Goal: Task Accomplishment & Management: Complete application form

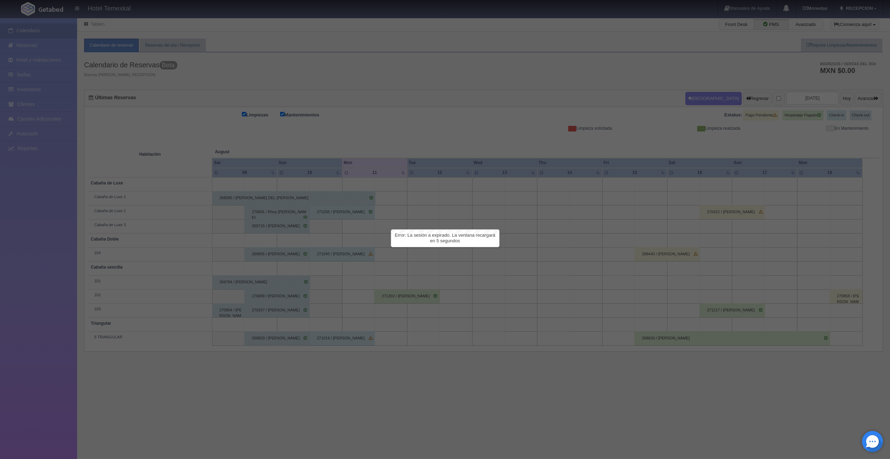
click at [411, 102] on div at bounding box center [445, 229] width 890 height 459
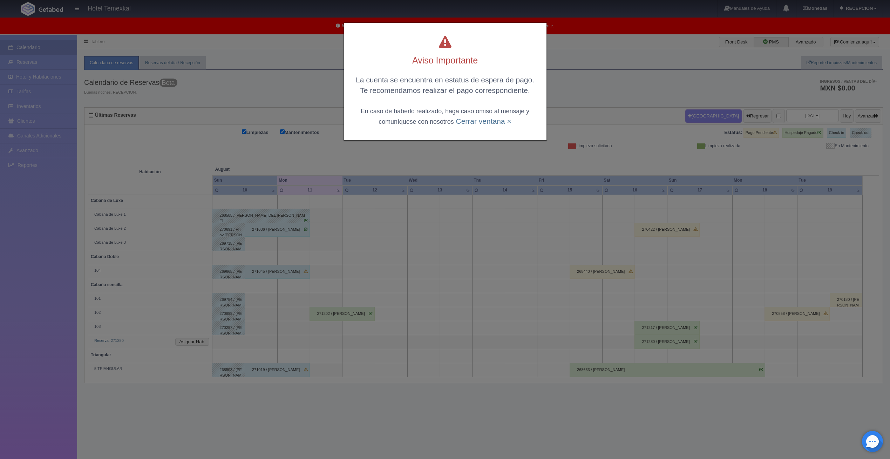
click at [481, 127] on div "Aviso Importante La cuenta se encuentra en estatus de espera de pago. Te recome…" at bounding box center [445, 81] width 203 height 117
click at [482, 124] on link "Cerrar ventana ×" at bounding box center [483, 121] width 55 height 8
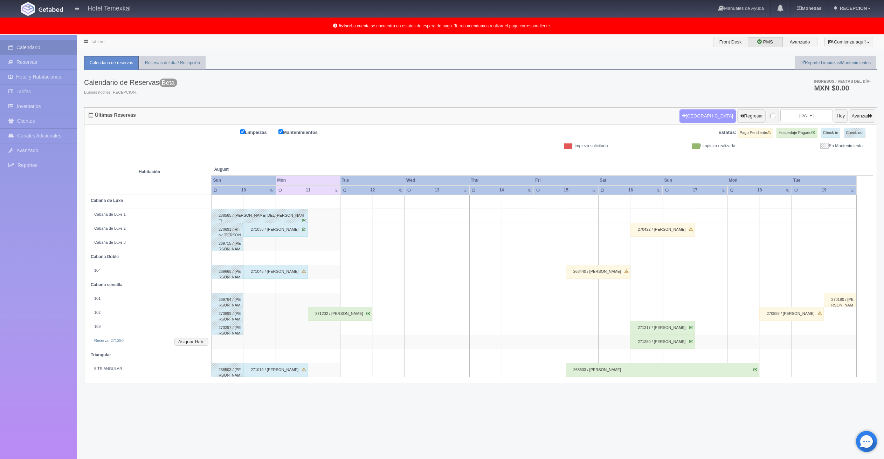
click at [693, 110] on button "[GEOGRAPHIC_DATA]" at bounding box center [708, 115] width 56 height 13
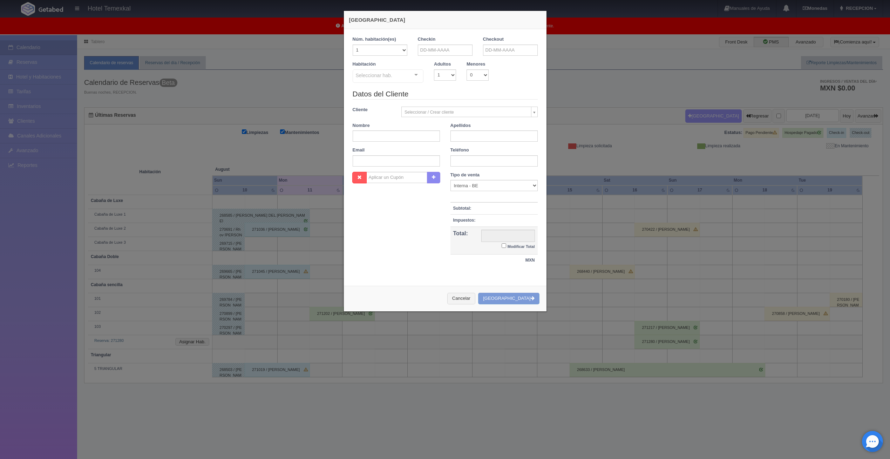
checkbox input "false"
click at [456, 50] on input "text" at bounding box center [445, 50] width 55 height 11
click at [442, 112] on link "19" at bounding box center [440, 115] width 9 height 10
type input "19-08-2025"
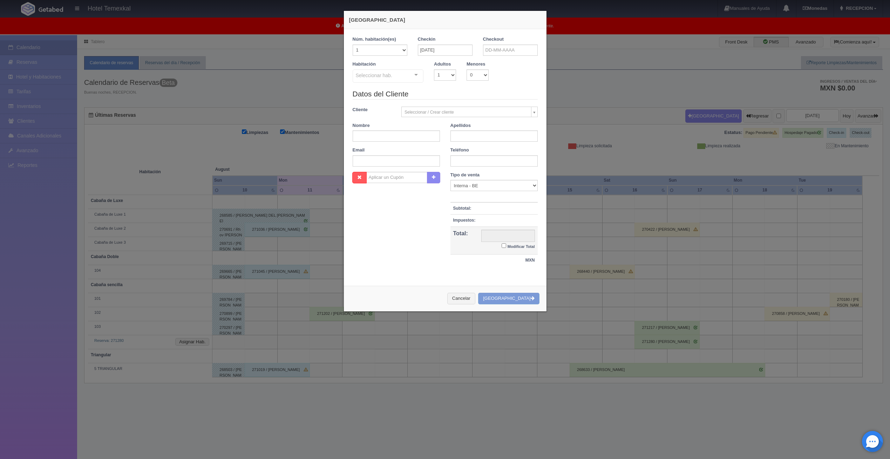
checkbox input "false"
click at [508, 54] on input "text" at bounding box center [510, 50] width 55 height 11
click at [512, 113] on link "20" at bounding box center [515, 115] width 9 height 10
type input "20-08-2025"
click at [411, 74] on div "Seleccionar hab. Cabaña sencilla Cabaña sencilla - Sin asignar 101 102 103 Tria…" at bounding box center [388, 76] width 71 height 14
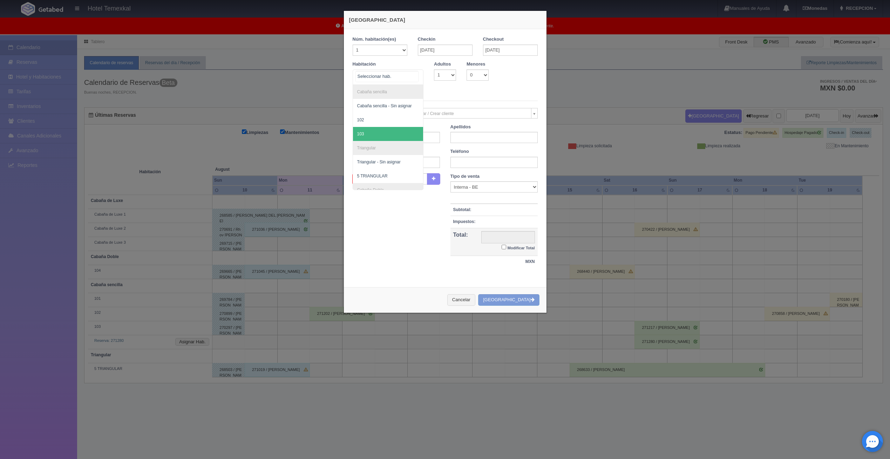
click at [380, 128] on span "103" at bounding box center [388, 134] width 70 height 14
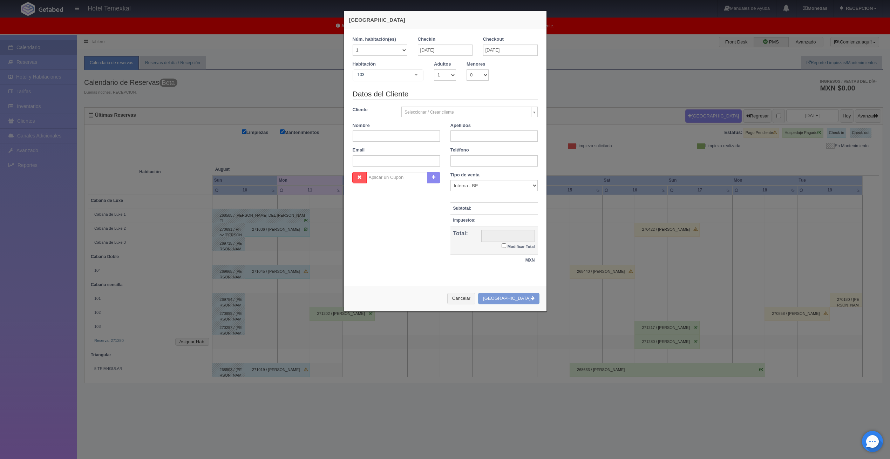
checkbox input "false"
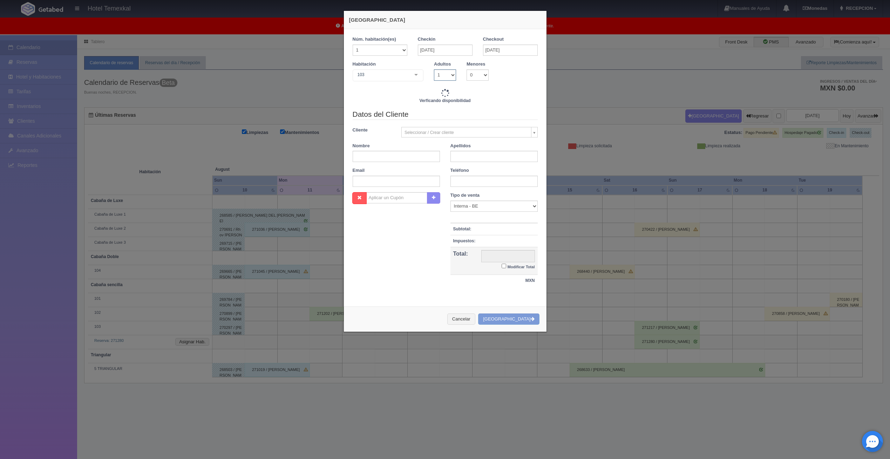
click at [441, 72] on select "1 2 3 4 5 6 7 8 9 10" at bounding box center [445, 74] width 22 height 11
type input "3000.00"
checkbox input "false"
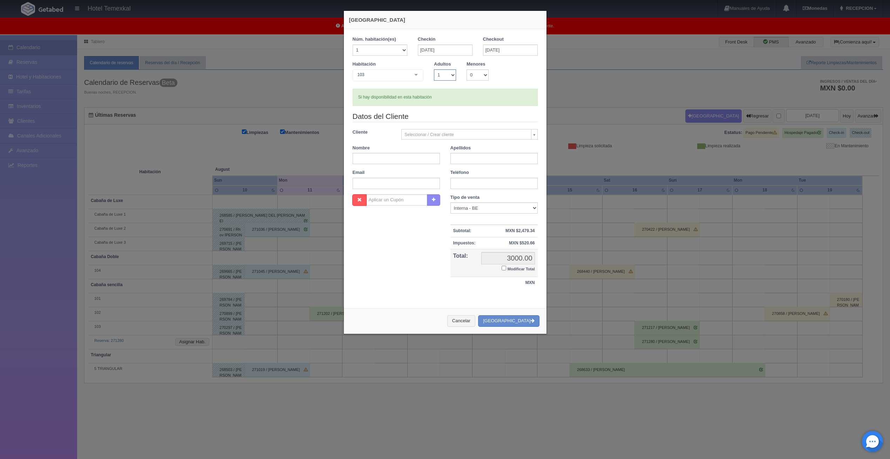
select select "2"
click at [434, 69] on select "1 2 3 4 5 6 7 8 9 10" at bounding box center [445, 74] width 22 height 11
checkbox input "false"
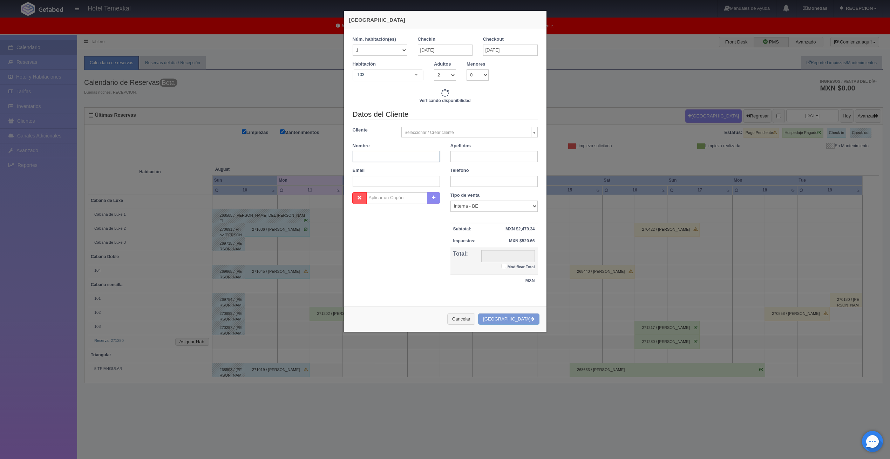
click at [380, 160] on input "text" at bounding box center [396, 156] width 87 height 11
type input "3000.00"
checkbox input "false"
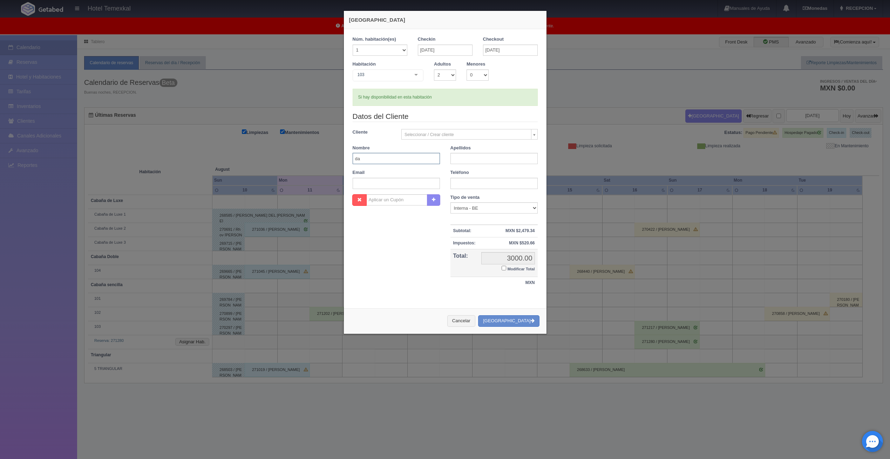
type input "d"
type input "DANIELA"
click at [462, 156] on input "text" at bounding box center [493, 158] width 87 height 11
type input "CADENAS"
click at [502, 268] on input "Modificar Total" at bounding box center [503, 268] width 5 height 5
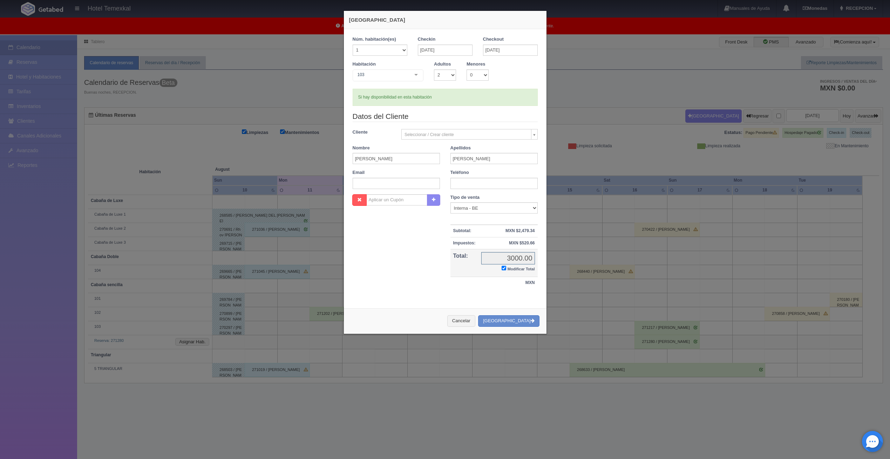
checkbox input "true"
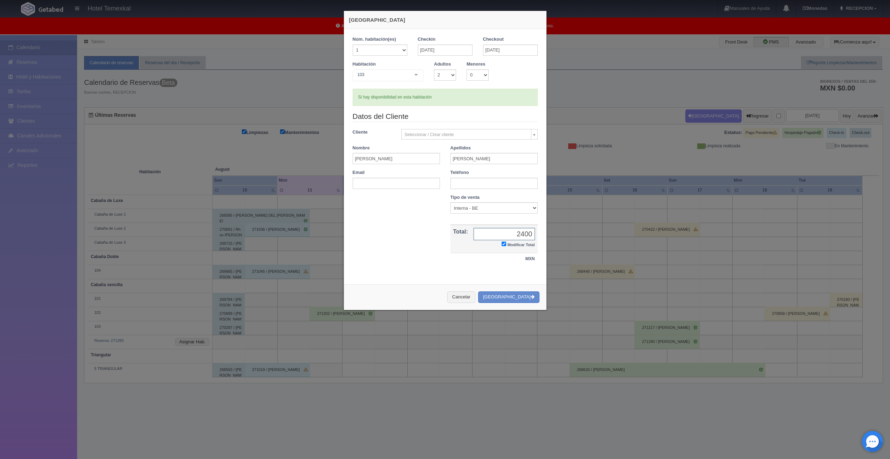
type input "2400"
click at [417, 217] on div "Nombre Cupón : Descuentos : Tipo de venta Correo Electronico Interna - BE Llama…" at bounding box center [445, 233] width 196 height 78
click at [475, 161] on input "CADENAS" at bounding box center [493, 158] width 87 height 11
type input "CADENA"
click at [525, 293] on button "[GEOGRAPHIC_DATA]" at bounding box center [508, 297] width 61 height 12
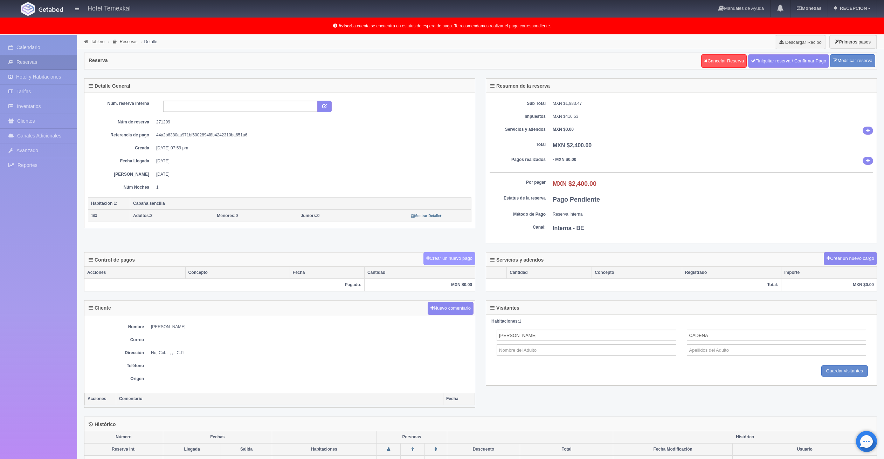
click at [469, 261] on button "Crear un nuevo pago" at bounding box center [450, 258] width 52 height 13
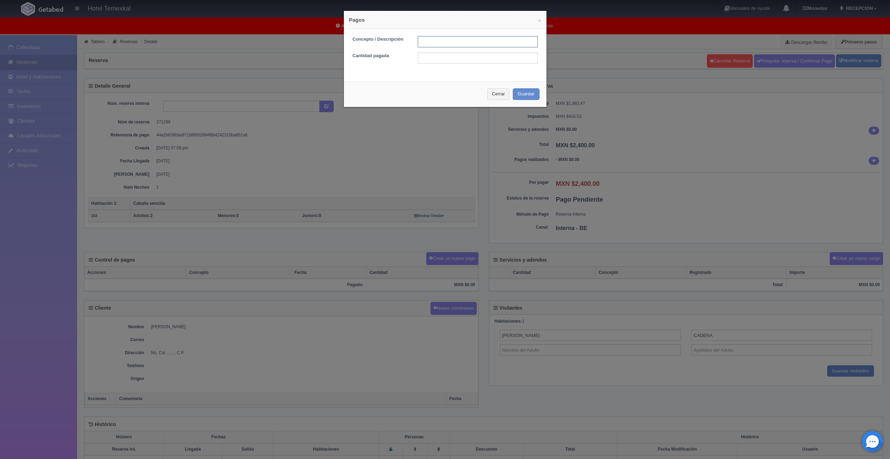
click at [435, 45] on input "text" at bounding box center [478, 41] width 120 height 11
type input "PAGADO"
type input "5100"
click at [437, 46] on input "PAGADO" at bounding box center [478, 41] width 120 height 11
drag, startPoint x: 466, startPoint y: 40, endPoint x: 263, endPoint y: 55, distance: 203.5
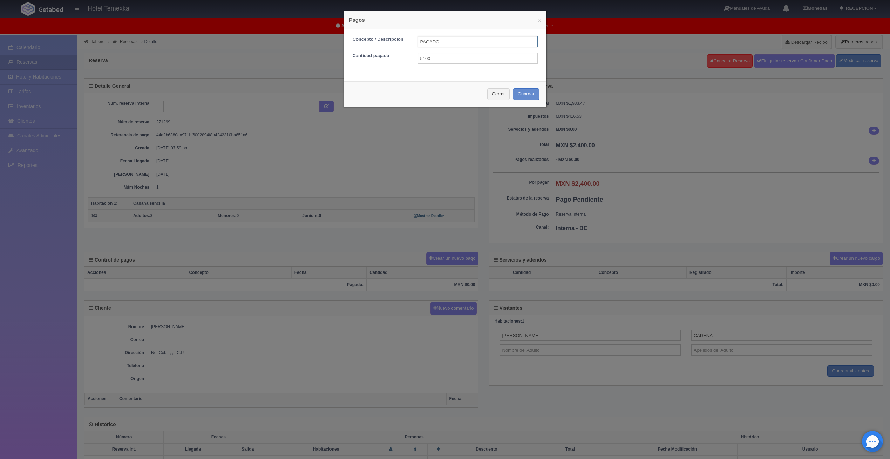
click at [297, 52] on div "× Pagos Concepto / Descripción PAGADO Cantidad pagada 5100 Cerrar Guardar" at bounding box center [445, 229] width 890 height 459
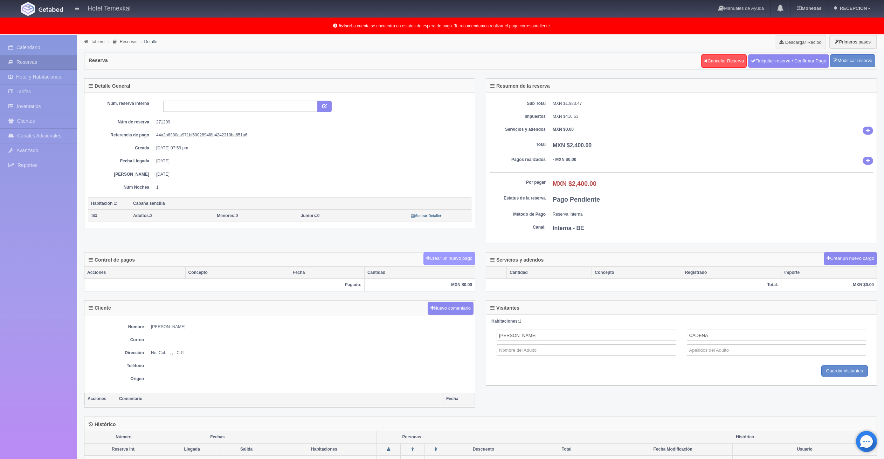
click at [467, 261] on button "Crear un nuevo pago" at bounding box center [450, 258] width 52 height 13
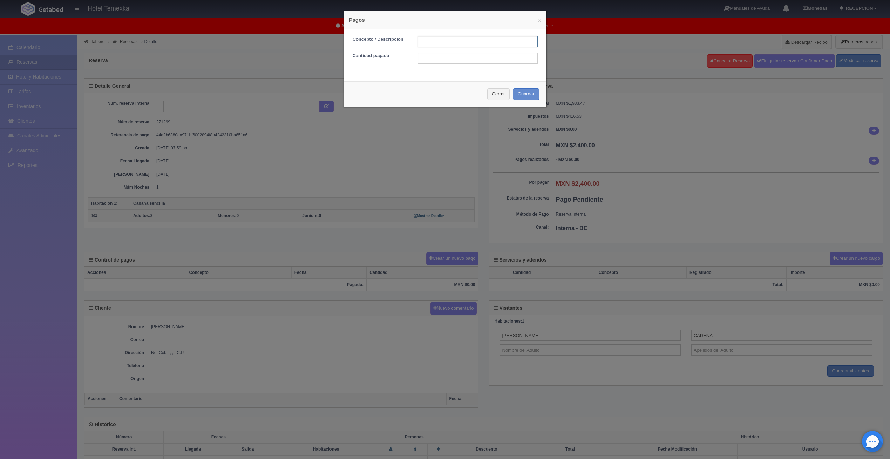
click at [436, 43] on input "text" at bounding box center [478, 41] width 120 height 11
click at [435, 48] on form "Concepto / Descripción Cantidad pagada" at bounding box center [445, 50] width 185 height 28
click at [434, 44] on input "text" at bounding box center [478, 41] width 120 height 11
type input "PRIMER PAGO"
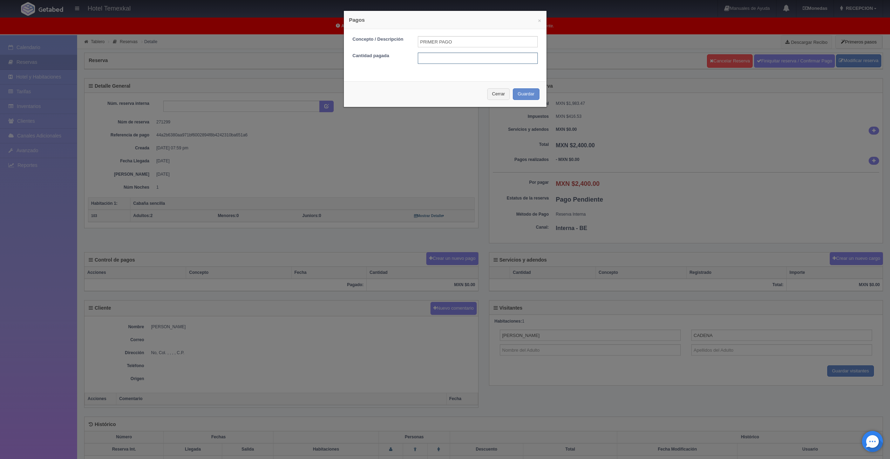
click at [440, 60] on input "text" at bounding box center [478, 58] width 120 height 11
type input "1200"
click at [390, 79] on div "× Pagos Concepto / Descripción PRIMER PAGO Cantidad pagada 1200 Cerrar Guardar" at bounding box center [444, 59] width 203 height 97
click at [521, 93] on button "Guardar" at bounding box center [526, 94] width 27 height 12
